Goal: Task Accomplishment & Management: Use online tool/utility

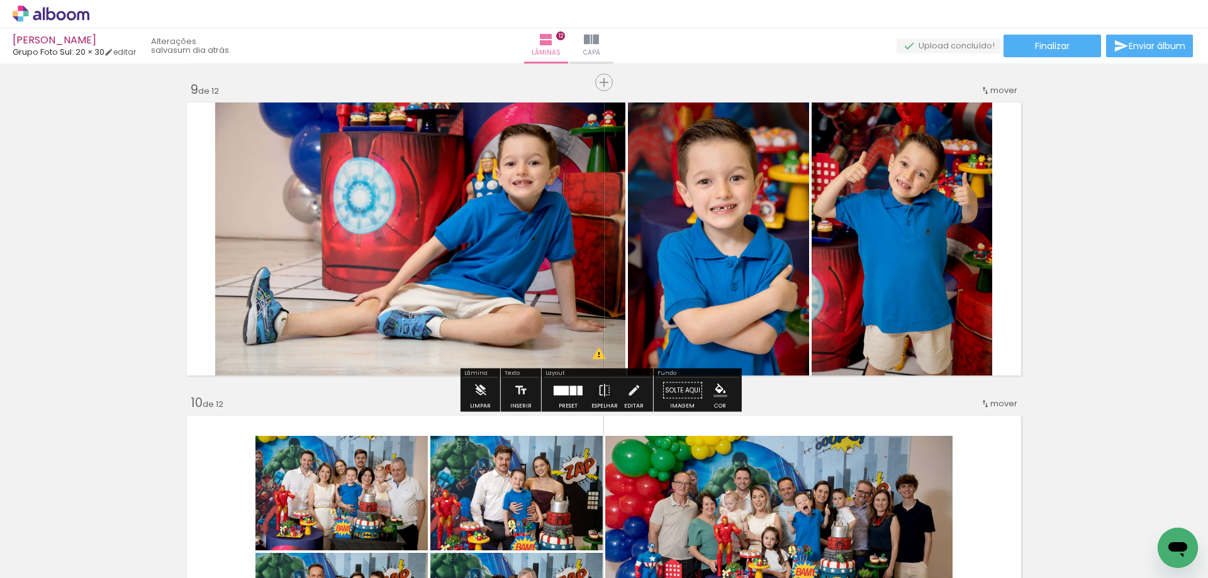
scroll to position [0, 1859]
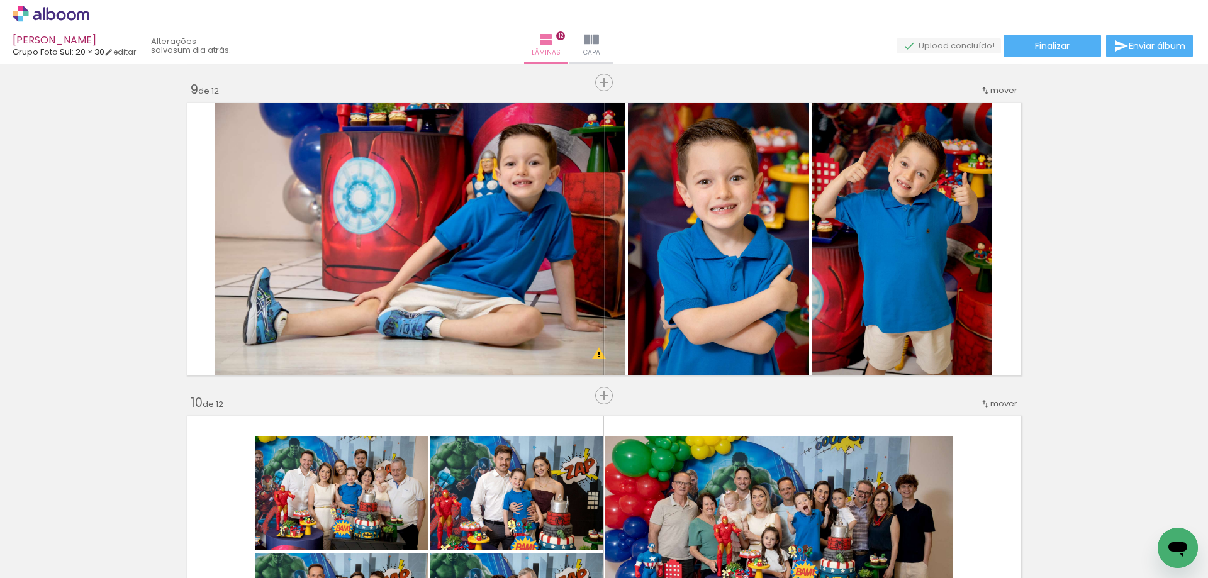
scroll to position [0, 1859]
